Goal: Use online tool/utility: Utilize a website feature to perform a specific function

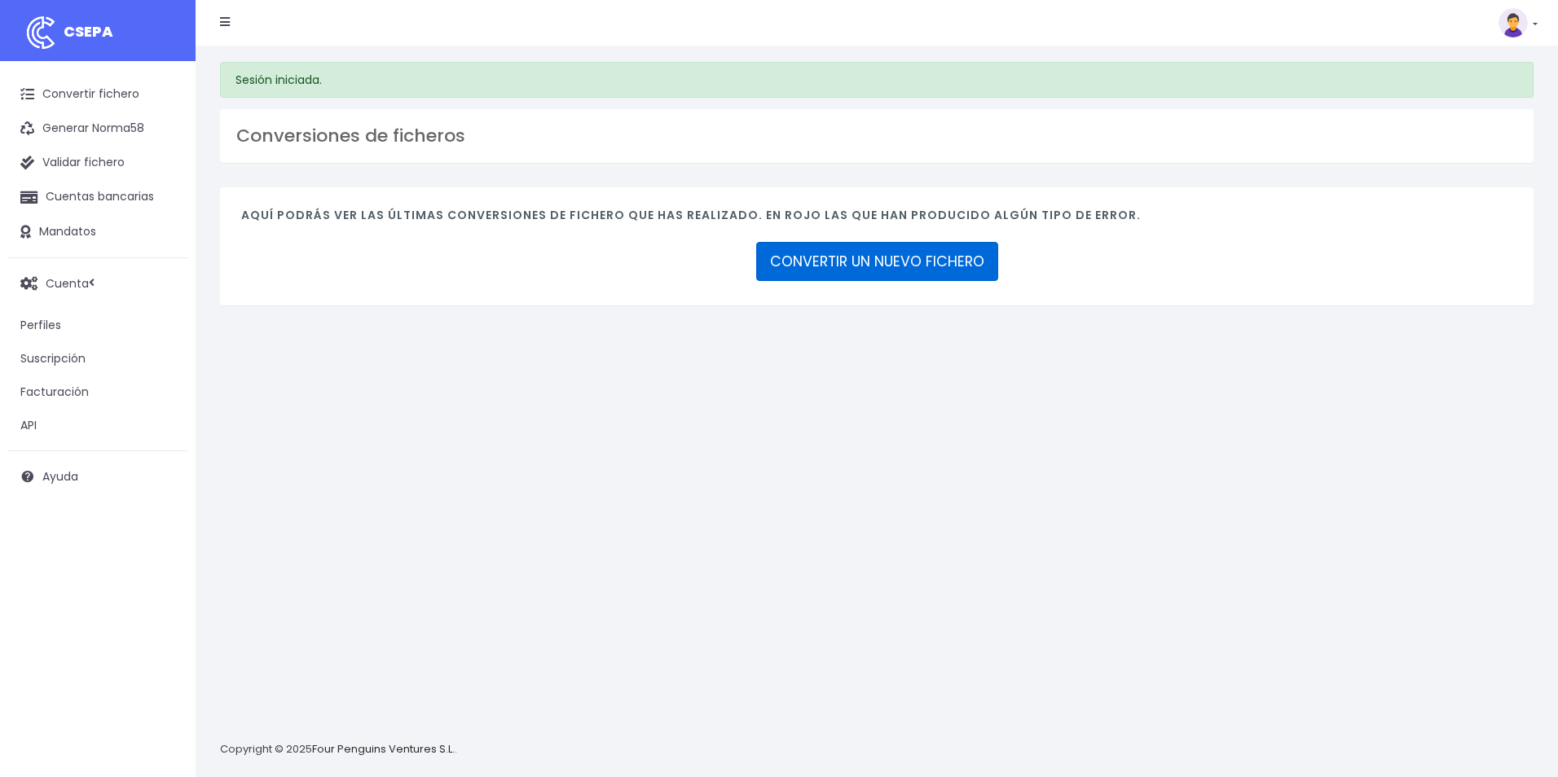
click at [872, 265] on link "CONVERTIR UN NUEVO FICHERO" at bounding box center [877, 261] width 242 height 39
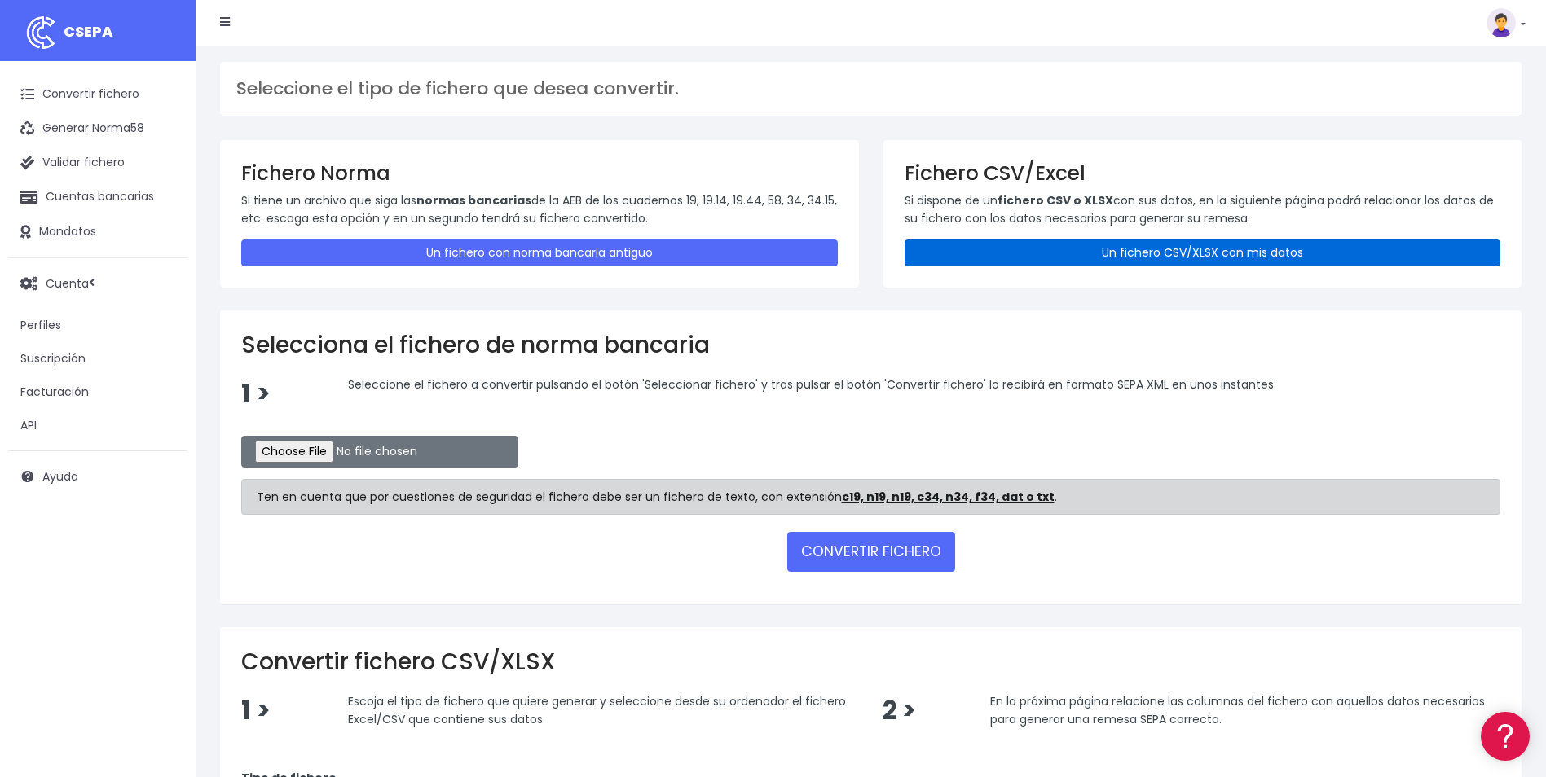
click at [1168, 244] on link "Un fichero CSV/XLSX con mis datos" at bounding box center [1202, 253] width 596 height 27
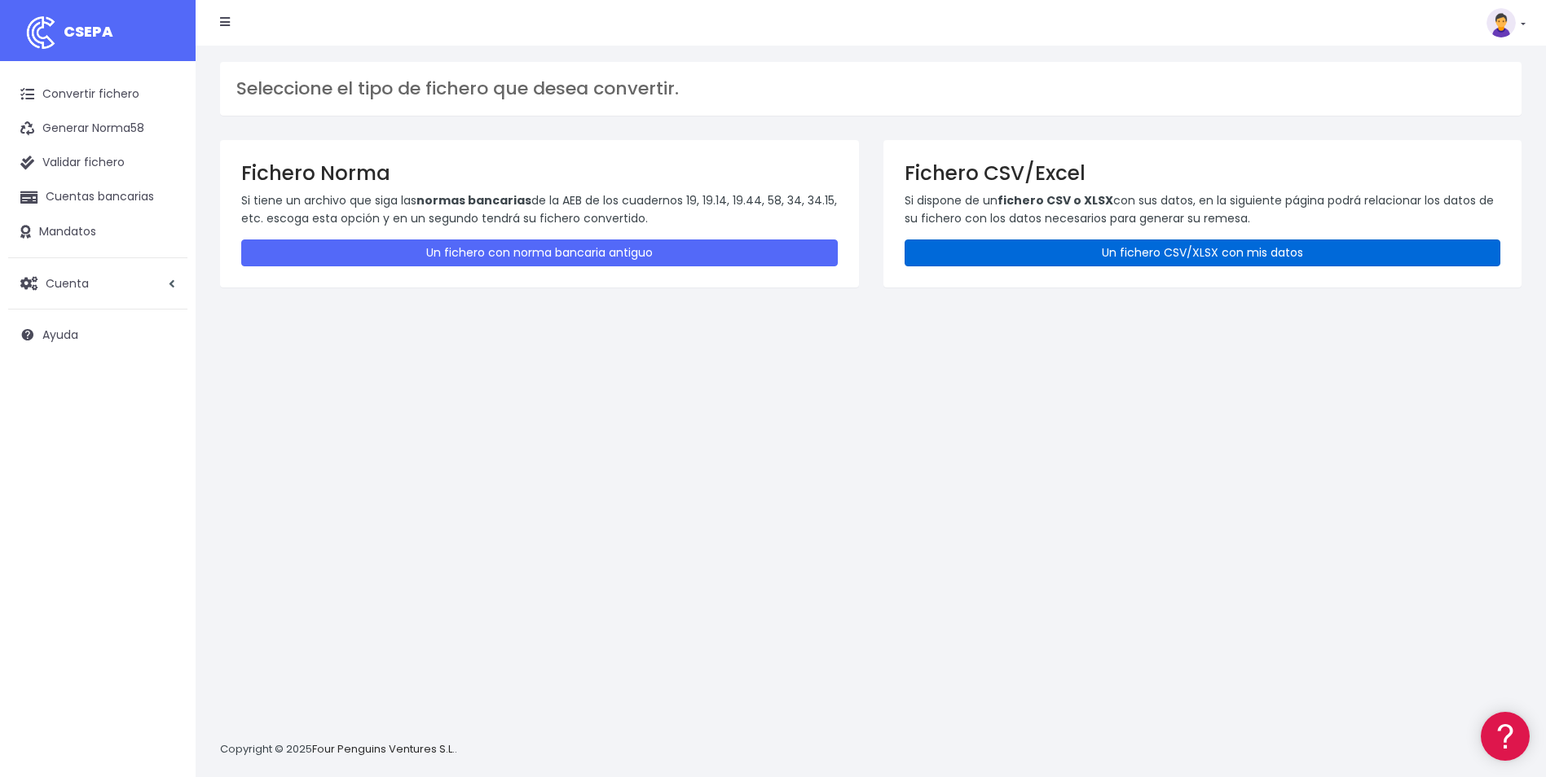
click at [1151, 254] on link "Un fichero CSV/XLSX con mis datos" at bounding box center [1202, 253] width 596 height 27
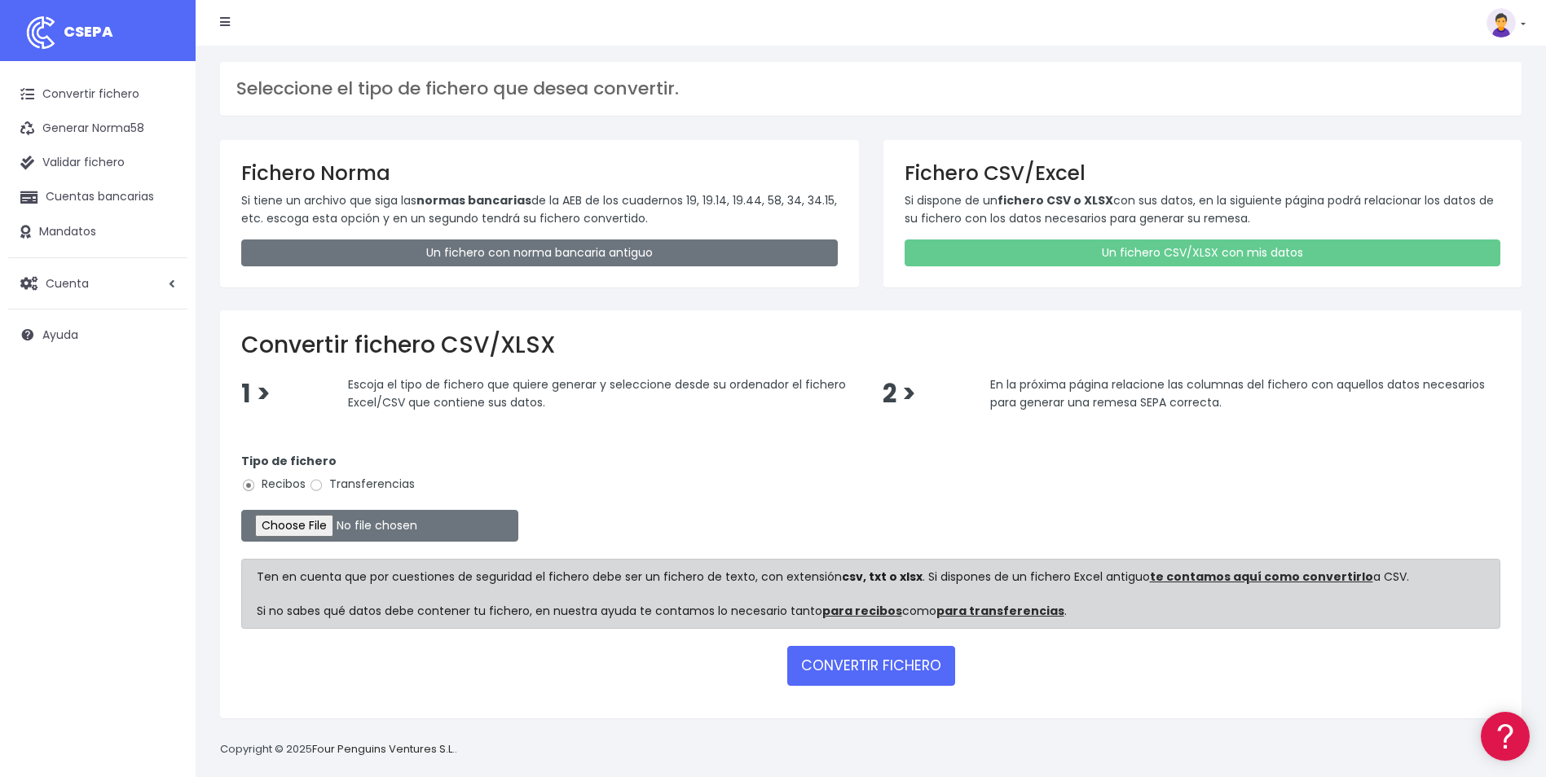
click at [398, 482] on label "Transferencias" at bounding box center [362, 484] width 106 height 17
click at [323, 482] on input "Transferencias" at bounding box center [316, 485] width 15 height 15
radio input "true"
click at [320, 522] on input "file" at bounding box center [379, 526] width 277 height 32
type input "C:\fakepath\0538 Transferencias varias EVENTO EL 14 OCT EN VLC W2FLY.csv"
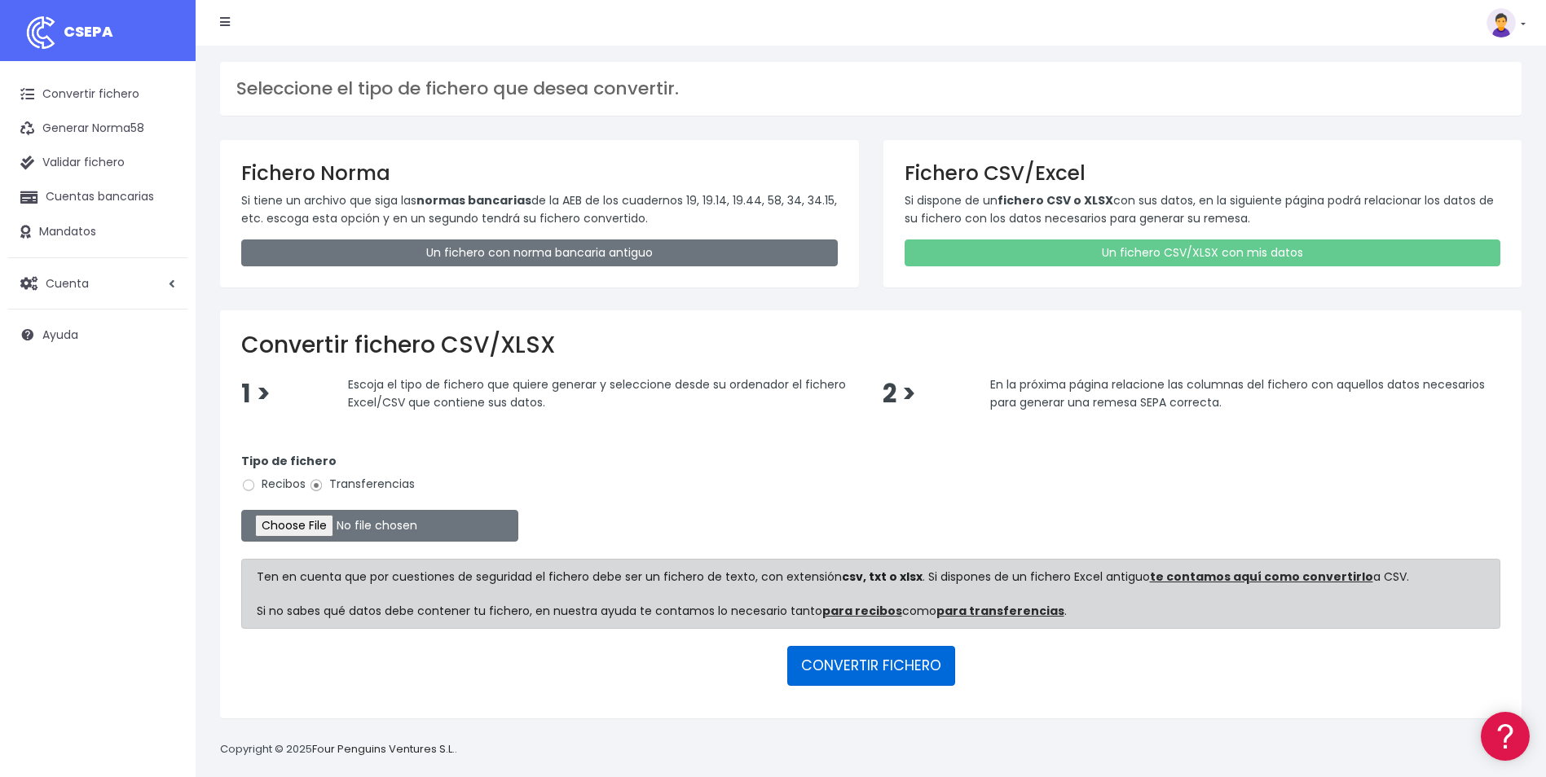
click at [887, 671] on button "CONVERTIR FICHERO" at bounding box center [871, 665] width 168 height 39
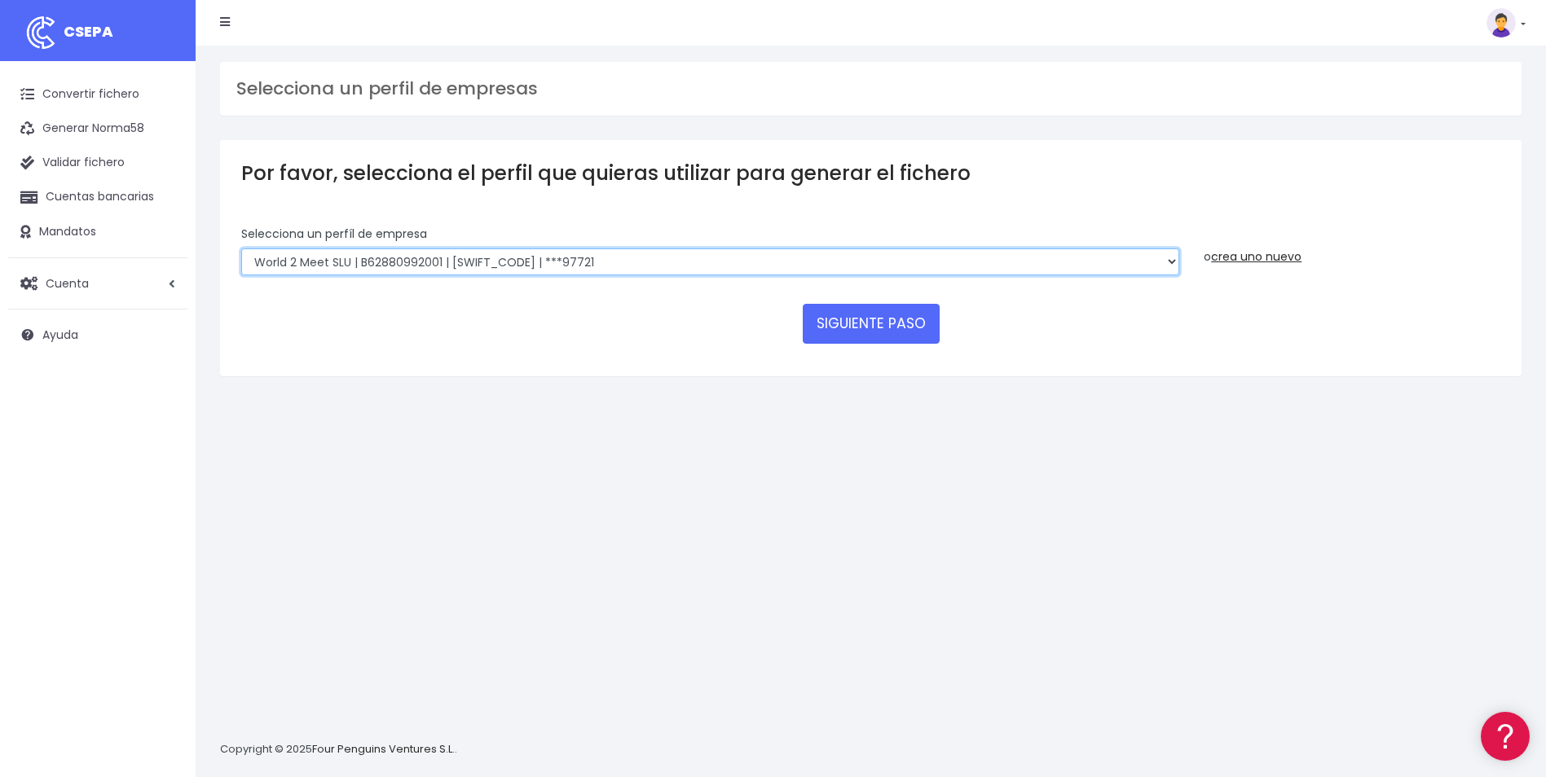
click at [418, 266] on select "World 2 Meet SLU | B62880992001 | [SWIFT_CODE] | ***97721 WORLD2MEET,S.L.U | B6…" at bounding box center [710, 263] width 938 height 28
click at [241, 249] on select "World 2 Meet SLU | B62880992001 | [SWIFT_CODE] | ***97721 WORLD2MEET,S.L.U | B6…" at bounding box center [710, 263] width 938 height 28
click at [383, 265] on select "World 2 Meet SLU | B62880992001 | [SWIFT_CODE] | ***97721 WORLD2MEET,S.L.U | B6…" at bounding box center [710, 263] width 938 height 28
select select "841"
click at [241, 249] on select "World 2 Meet SLU | B62880992001 | [SWIFT_CODE] | ***97721 WORLD2MEET,S.L.U | B6…" at bounding box center [710, 263] width 938 height 28
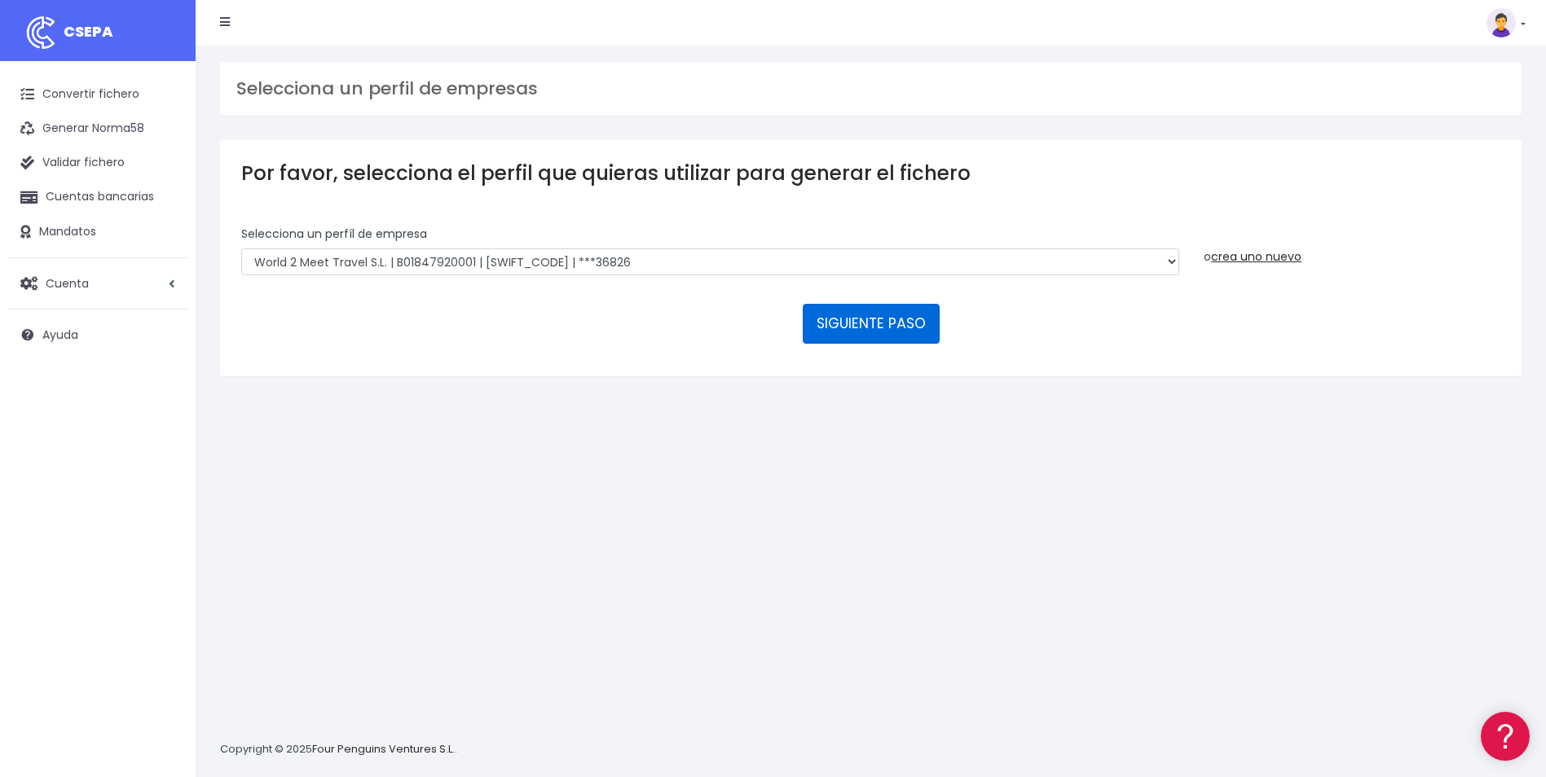
click at [927, 312] on button "SIGUIENTE PASO" at bounding box center [871, 323] width 137 height 39
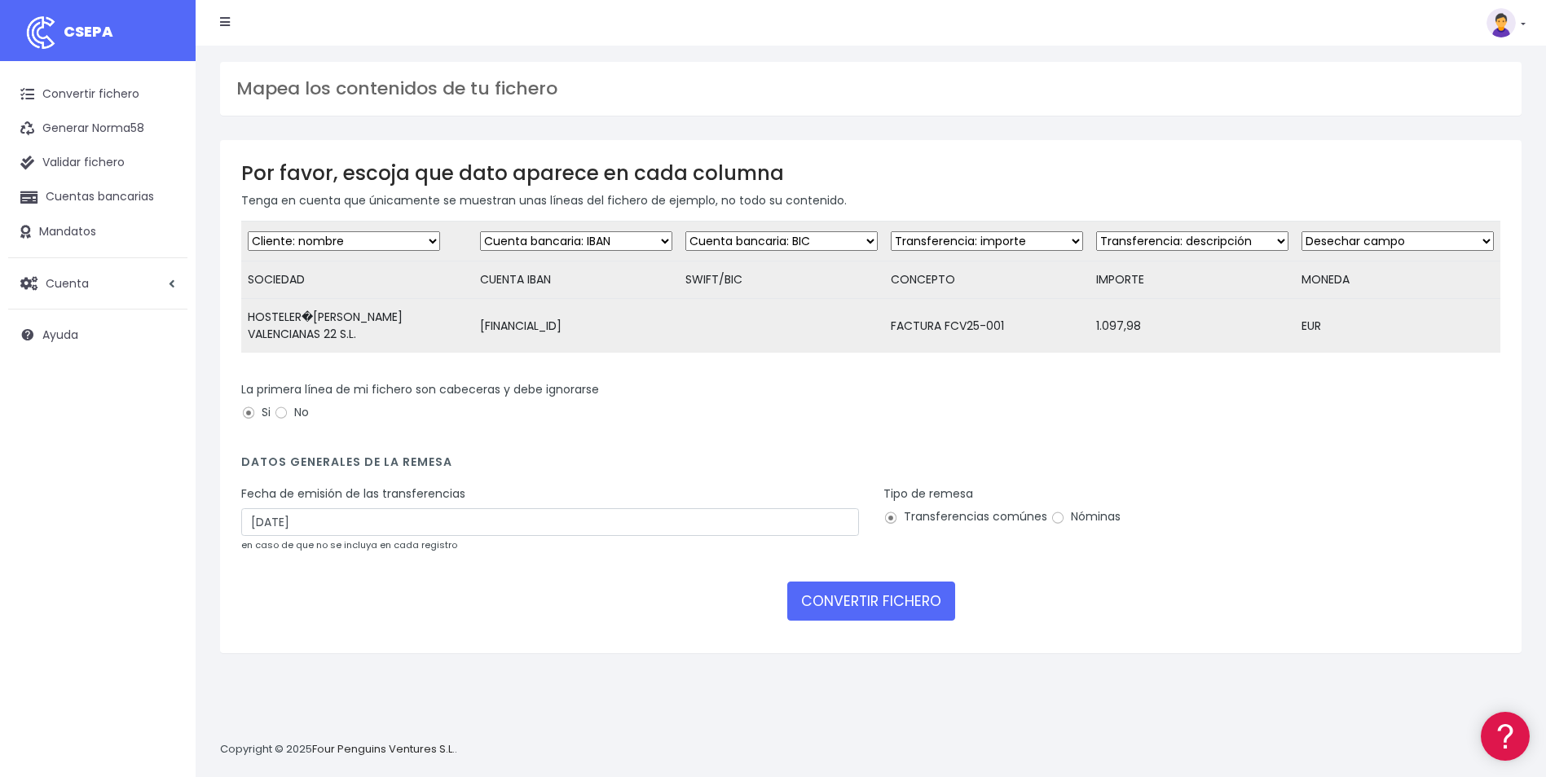
drag, startPoint x: 786, startPoint y: 239, endPoint x: 774, endPoint y: 241, distance: 11.7
click at [786, 239] on select "Desechar campo Cliente: nombre Cliente: DNI Cliente: Email Cliente: referencia …" at bounding box center [781, 241] width 192 height 20
select select "dismiss"
click at [685, 231] on select "Desechar campo Cliente: nombre Cliente: DNI Cliente: Email Cliente: referencia …" at bounding box center [781, 241] width 192 height 20
click at [943, 237] on select "Desechar campo Cliente: nombre Cliente: DNI Cliente: Email Cliente: referencia …" at bounding box center [987, 241] width 192 height 20
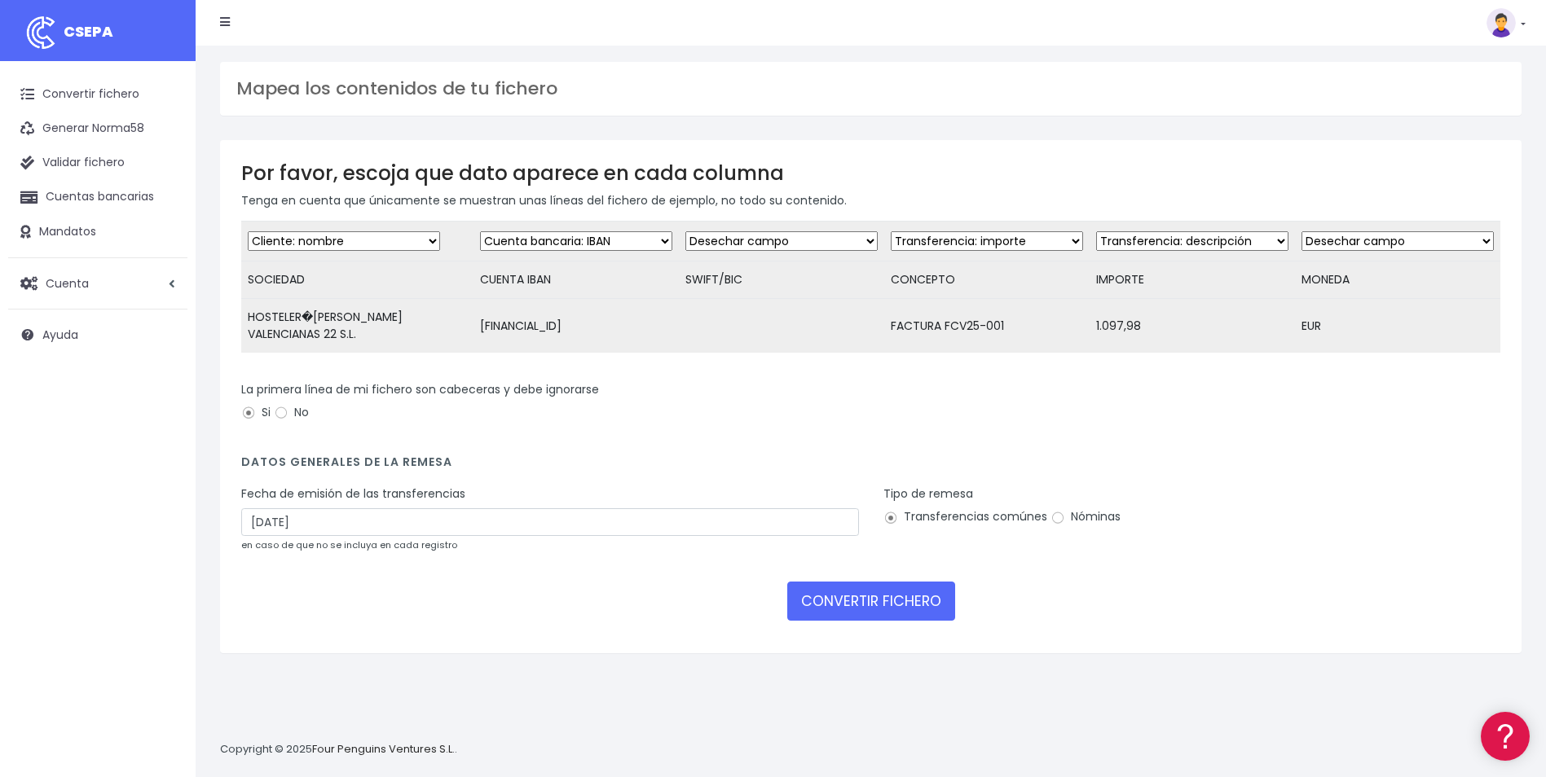
select select "description"
click at [891, 231] on select "Desechar campo Cliente: nombre Cliente: DNI Cliente: Email Cliente: referencia …" at bounding box center [987, 241] width 192 height 20
click at [1221, 234] on select "Desechar campo Cliente: nombre Cliente: DNI Cliente: Email Cliente: referencia …" at bounding box center [1192, 241] width 192 height 20
select select "amount"
click at [1096, 231] on select "Desechar campo Cliente: nombre Cliente: DNI Cliente: Email Cliente: referencia …" at bounding box center [1192, 241] width 192 height 20
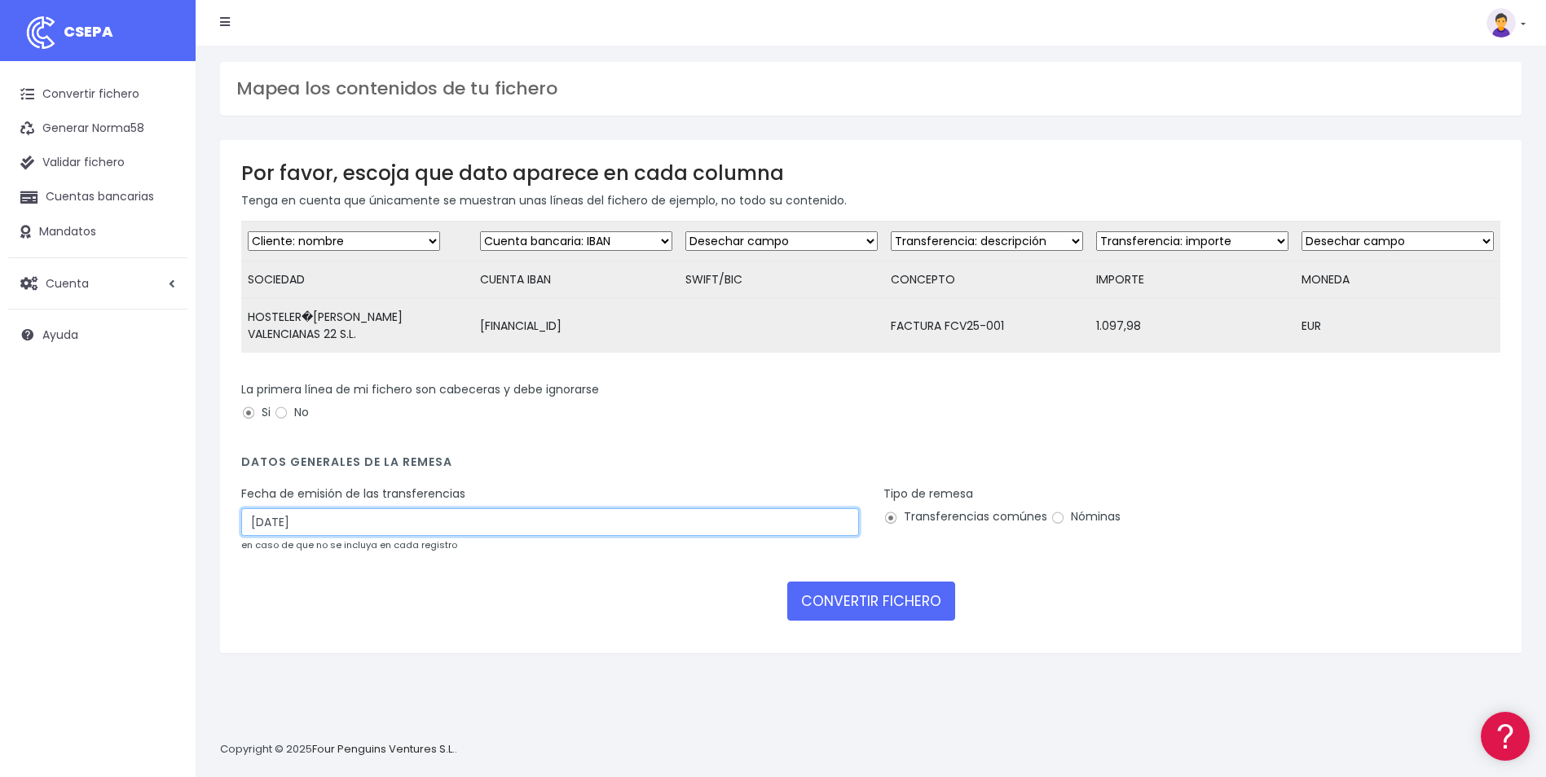
click at [321, 536] on input "15/10/2025" at bounding box center [550, 522] width 618 height 28
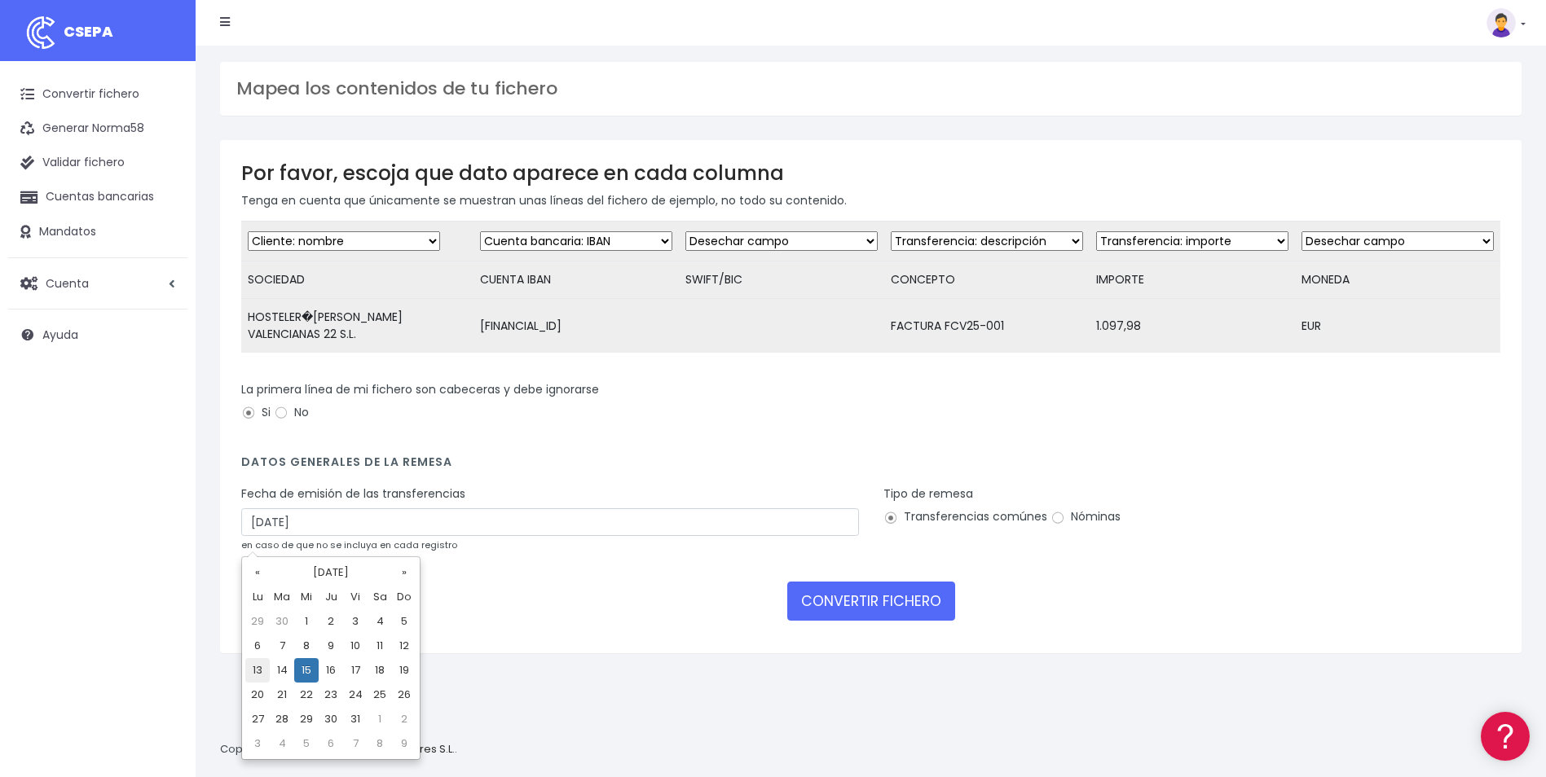
click at [264, 675] on td "13" at bounding box center [257, 670] width 24 height 24
type input "13/10/2025"
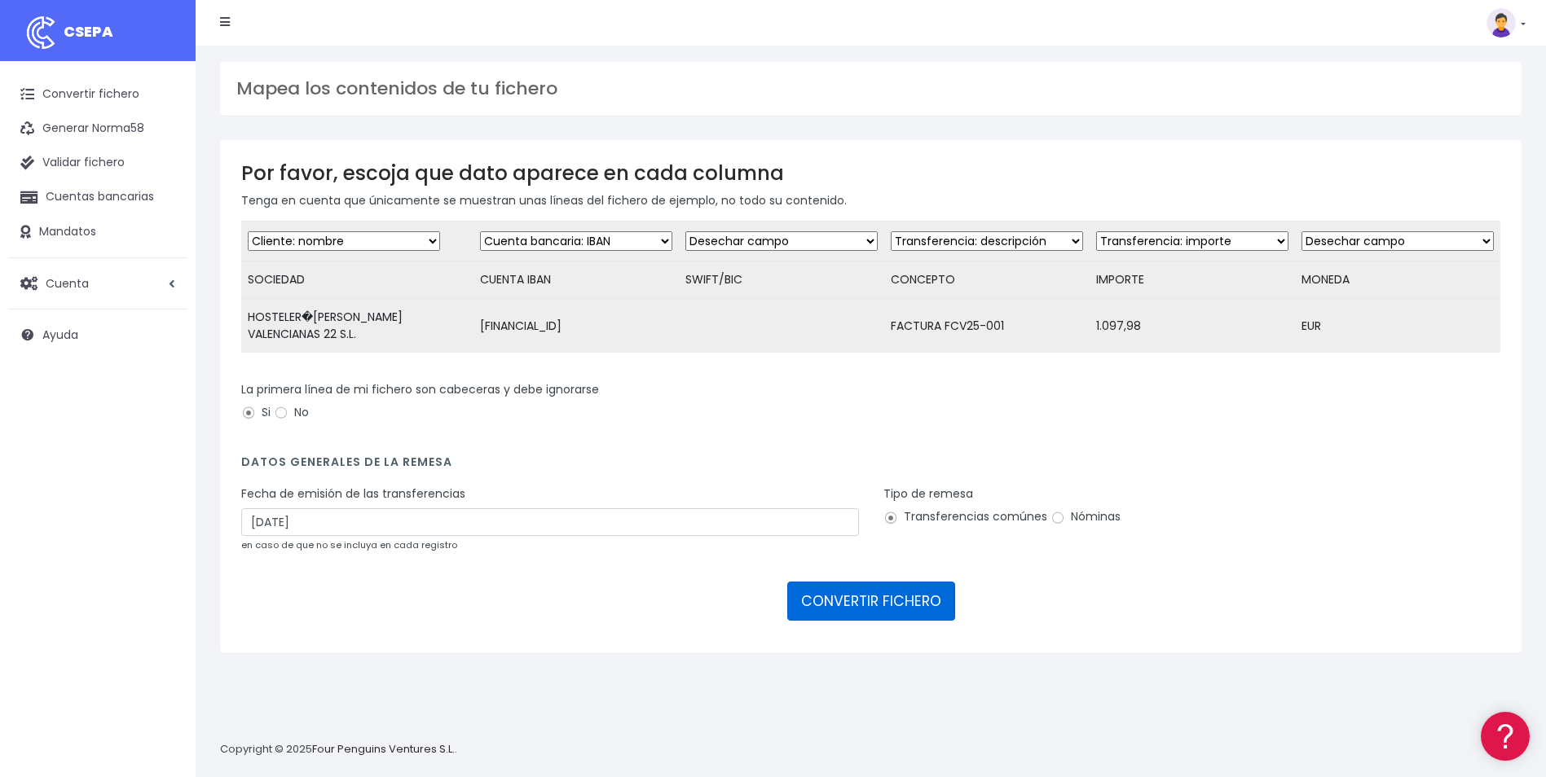
click at [915, 609] on button "CONVERTIR FICHERO" at bounding box center [871, 601] width 168 height 39
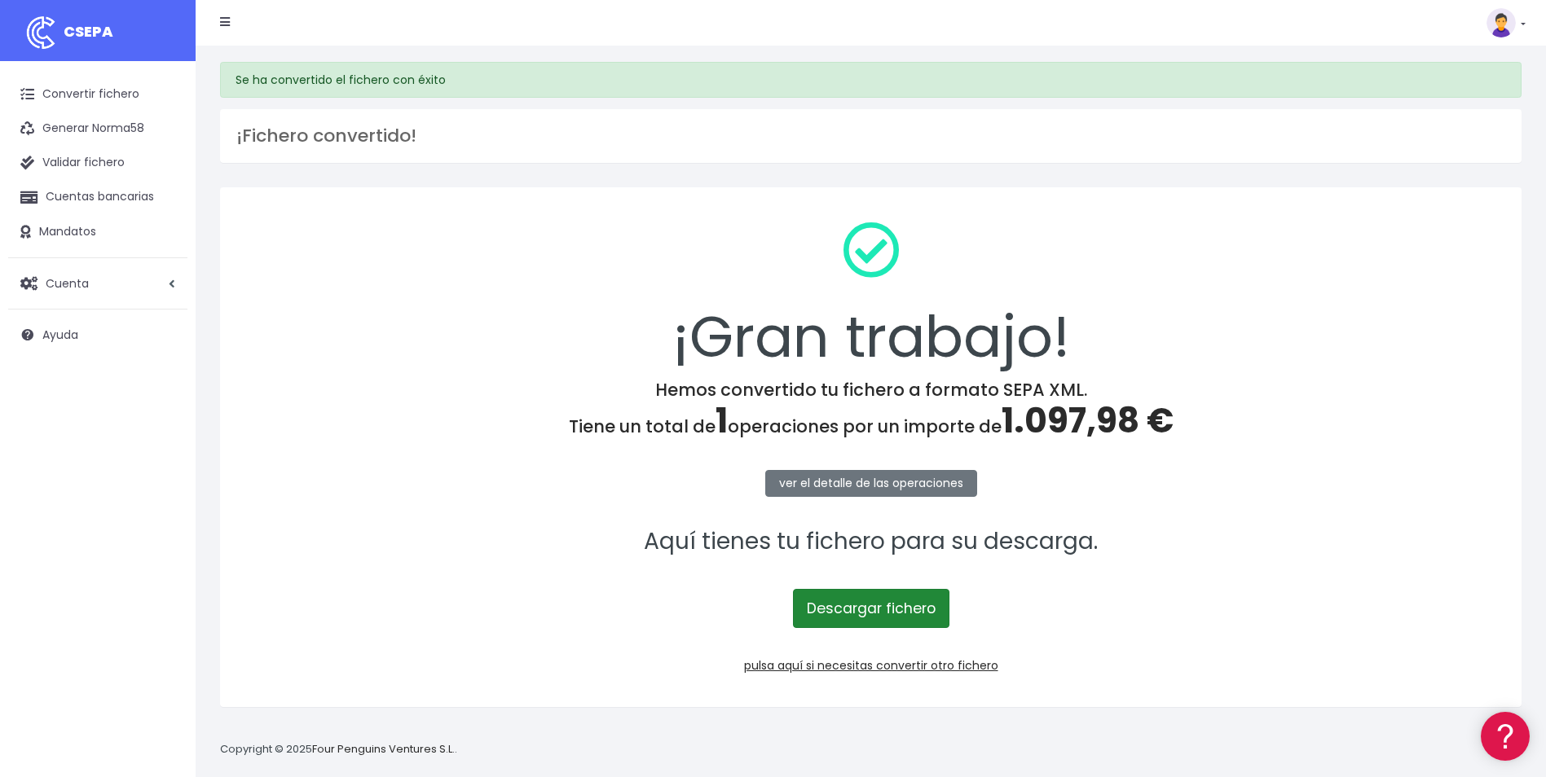
click at [889, 608] on link "Descargar fichero" at bounding box center [871, 608] width 156 height 39
drag, startPoint x: 1000, startPoint y: 405, endPoint x: 1176, endPoint y: 422, distance: 176.8
click at [1176, 422] on h4 "Hemos convertido tu fichero a formato SEPA XML. Tiene un total de 1 operaciones…" at bounding box center [870, 411] width 1259 height 62
copy h4 "1.097,98 €"
